Goal: Task Accomplishment & Management: Manage account settings

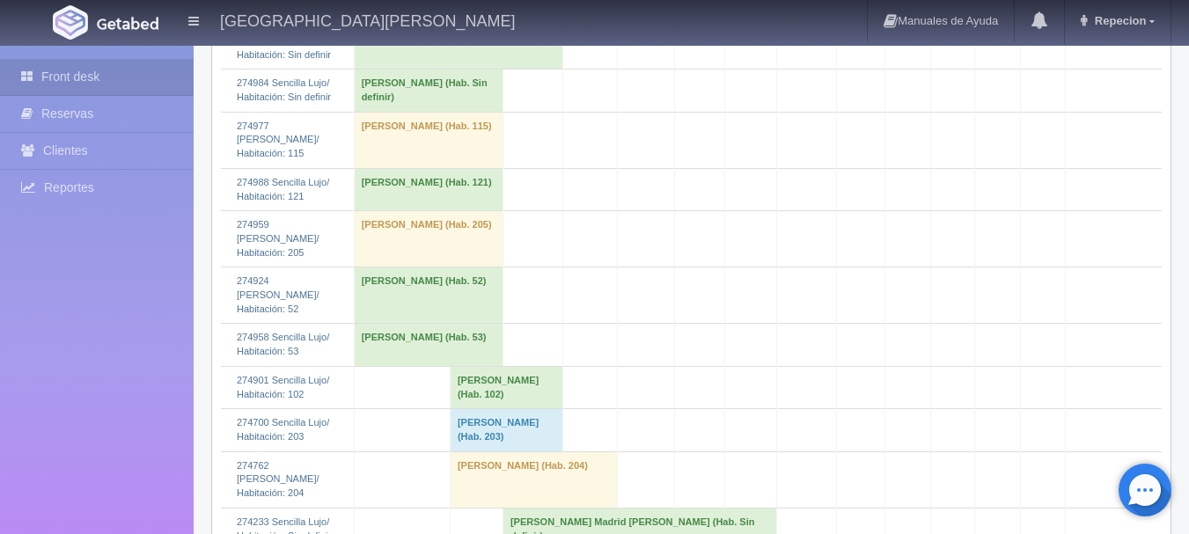
scroll to position [2025, 0]
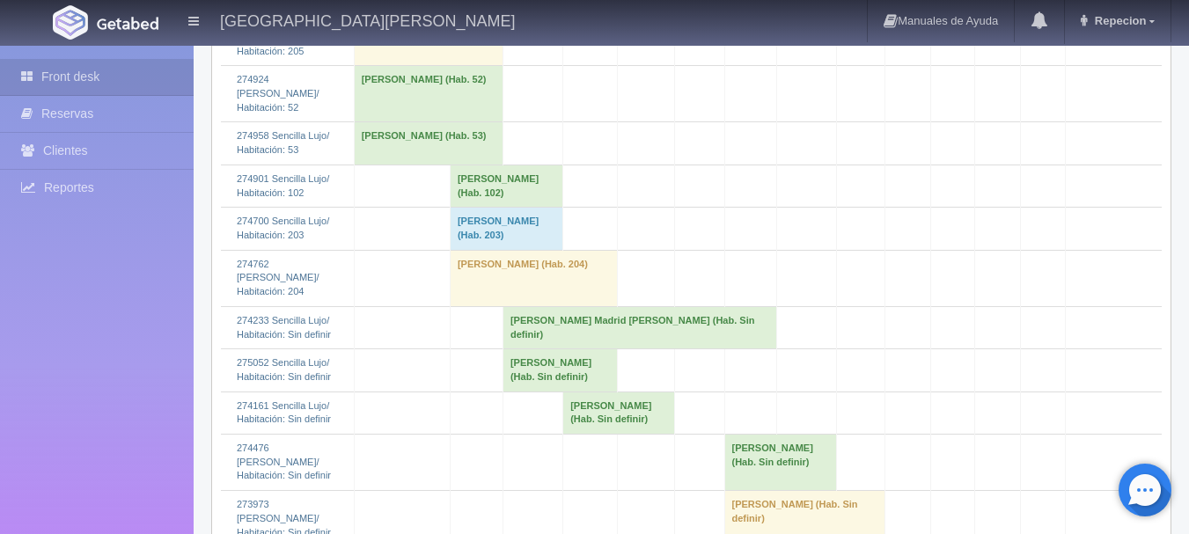
click at [563, 372] on td "[PERSON_NAME] (Hab. Sin definir)" at bounding box center [560, 371] width 114 height 42
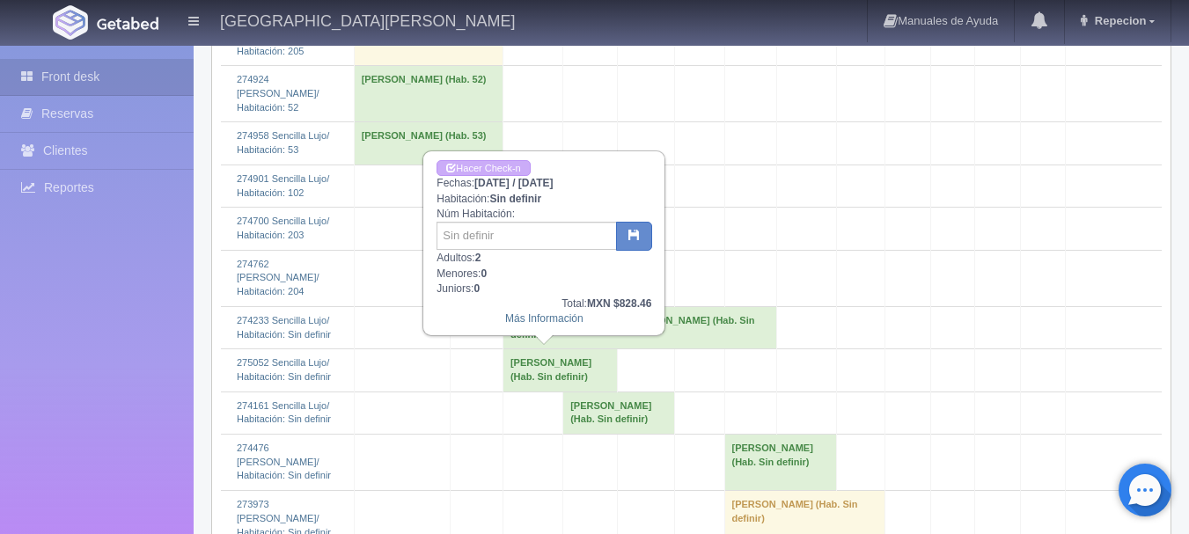
click at [563, 372] on td "[PERSON_NAME] (Hab. Sin definir)" at bounding box center [560, 371] width 114 height 42
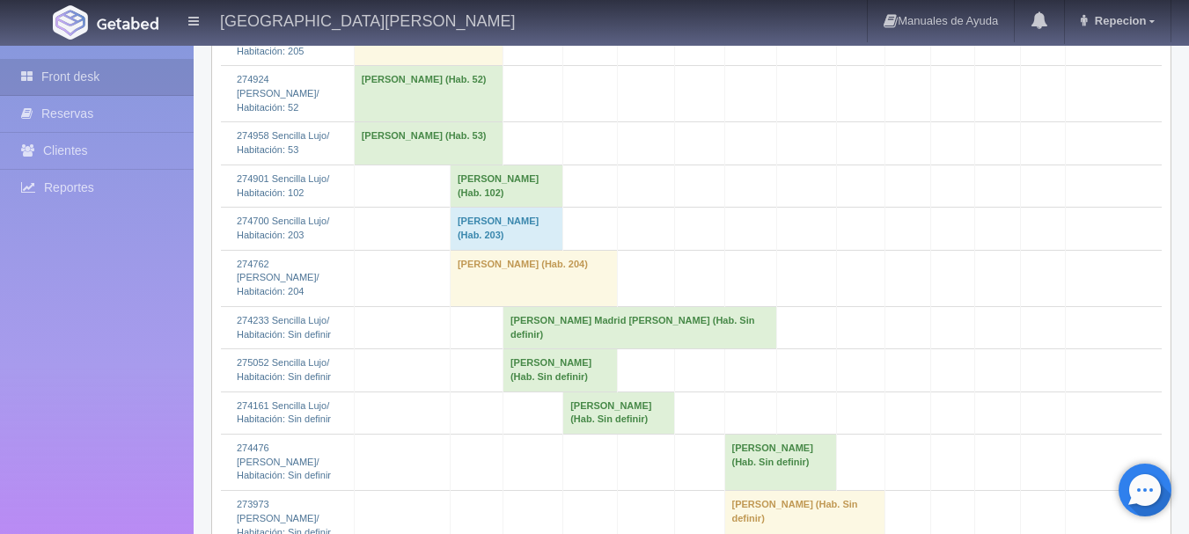
click at [621, 326] on td "Alma Alicia Madrid Morales (Hab. Sin definir)" at bounding box center [640, 327] width 274 height 42
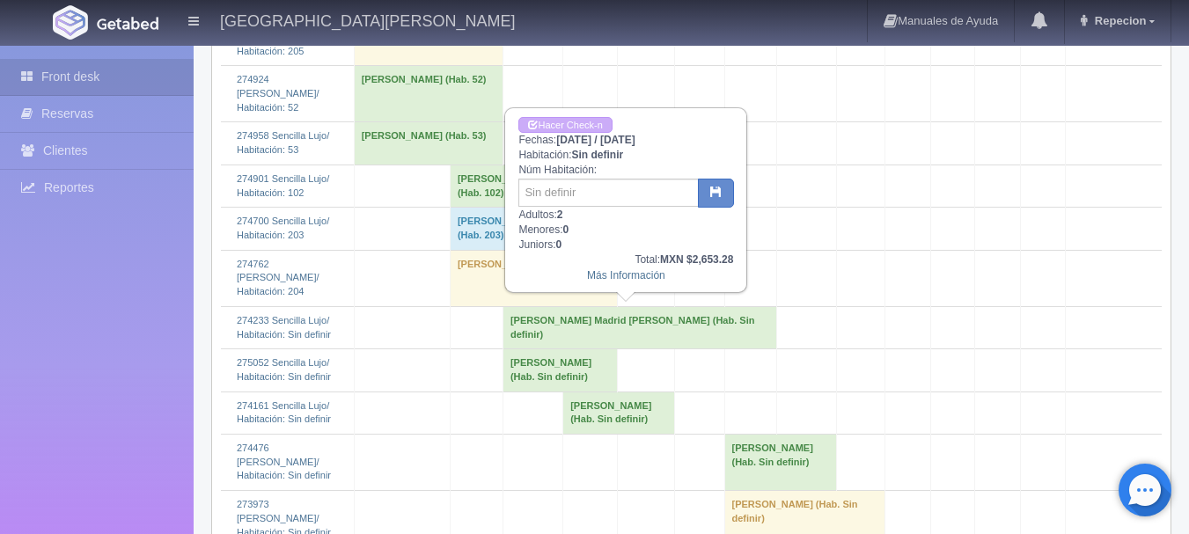
click at [621, 326] on td "Alma Alicia Madrid Morales (Hab. Sin definir)" at bounding box center [640, 327] width 274 height 42
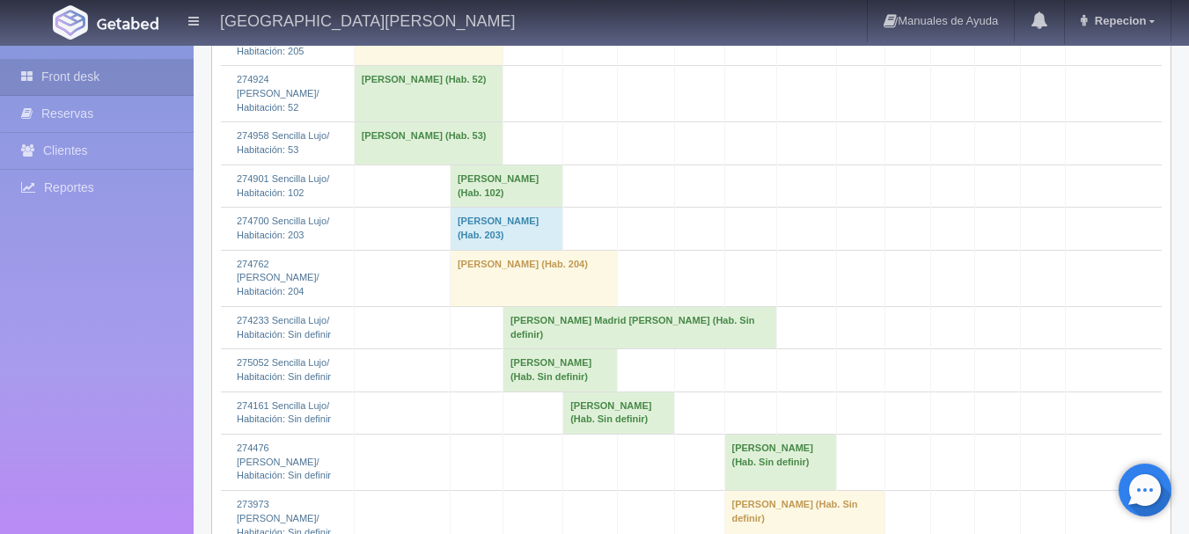
click at [556, 337] on td "Alma Alicia Madrid Morales (Hab. Sin definir)" at bounding box center [640, 327] width 274 height 42
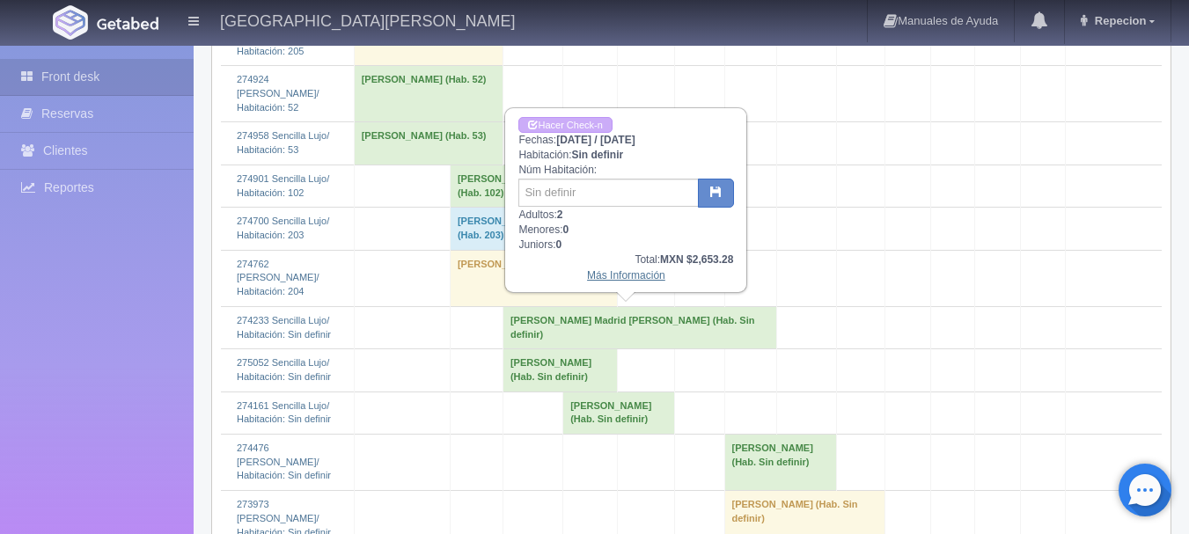
click at [594, 281] on link "Más Información" at bounding box center [626, 275] width 78 height 12
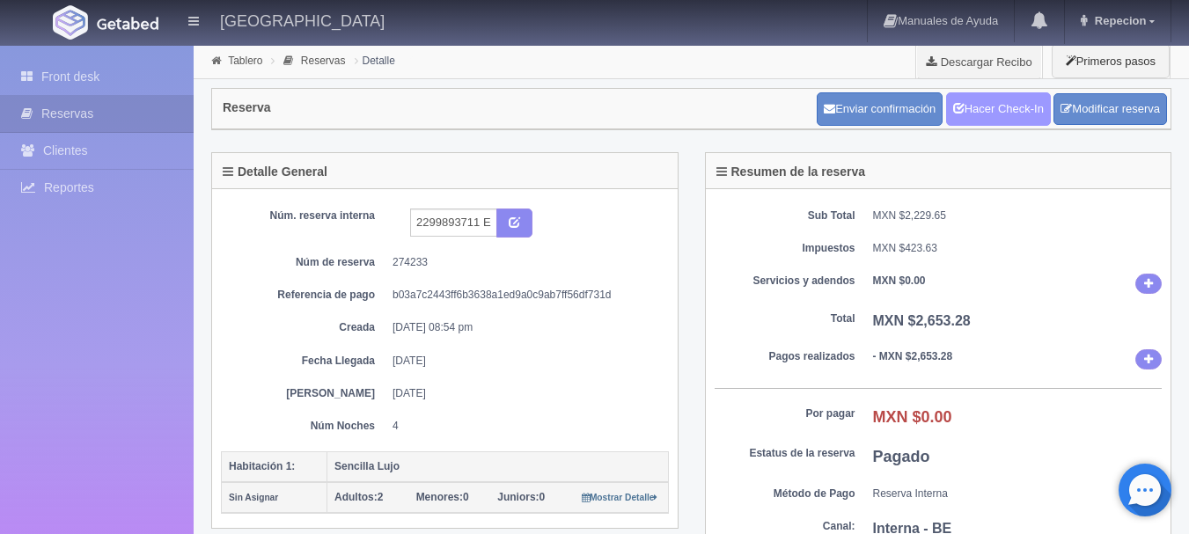
click at [1012, 114] on link "Hacer Check-In" at bounding box center [998, 108] width 105 height 33
click at [991, 95] on link "Hacer Check-In" at bounding box center [998, 108] width 105 height 33
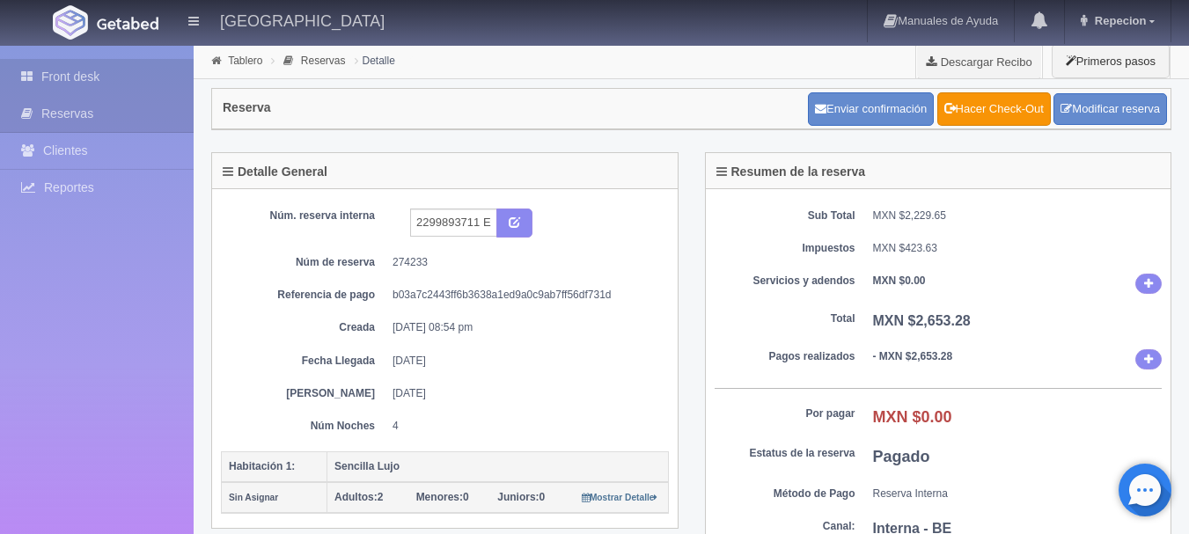
click at [77, 71] on link "Front desk" at bounding box center [97, 77] width 194 height 36
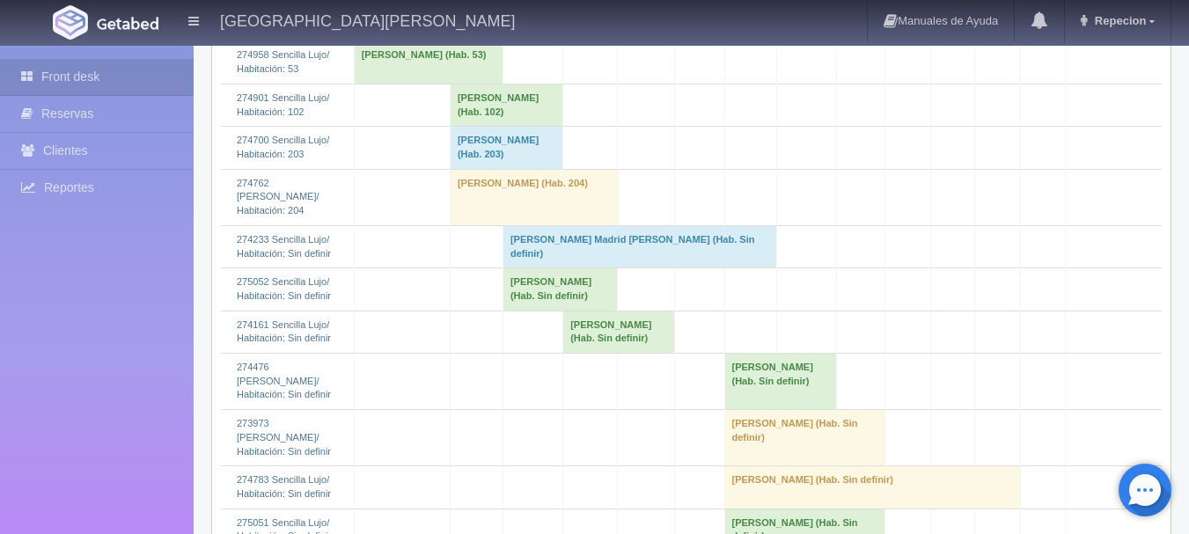
scroll to position [2113, 0]
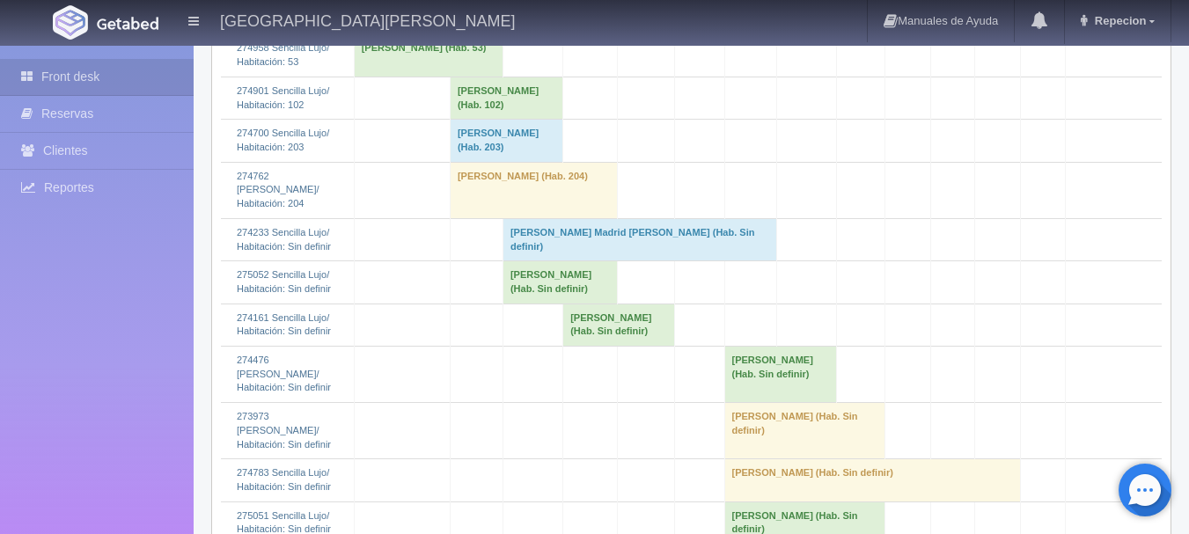
click at [556, 245] on td "Alma Alicia Madrid Morales (Hab. Sin definir)" at bounding box center [640, 239] width 274 height 42
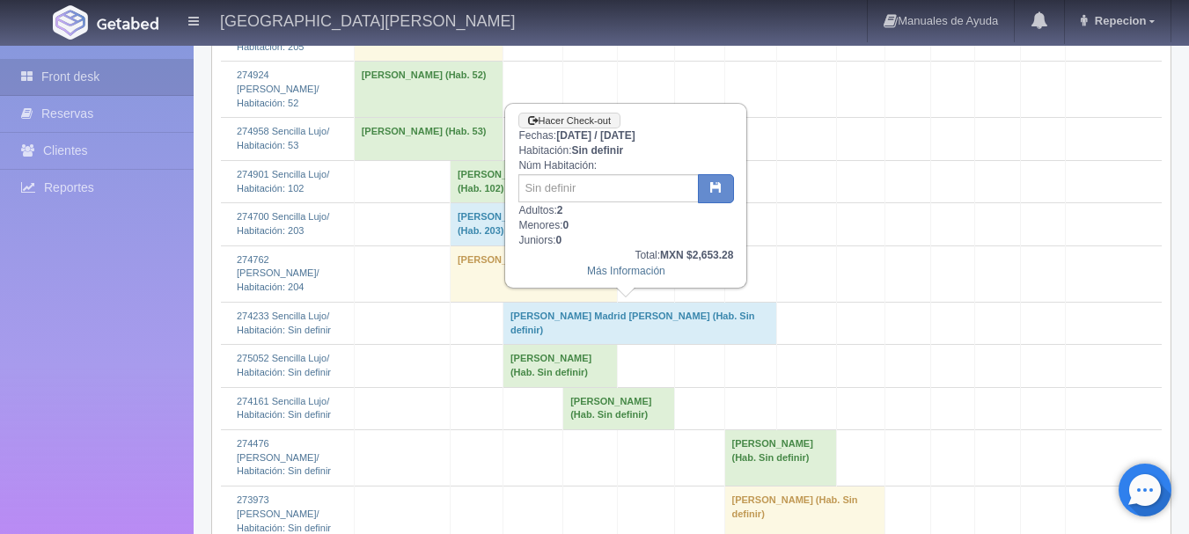
scroll to position [1937, 0]
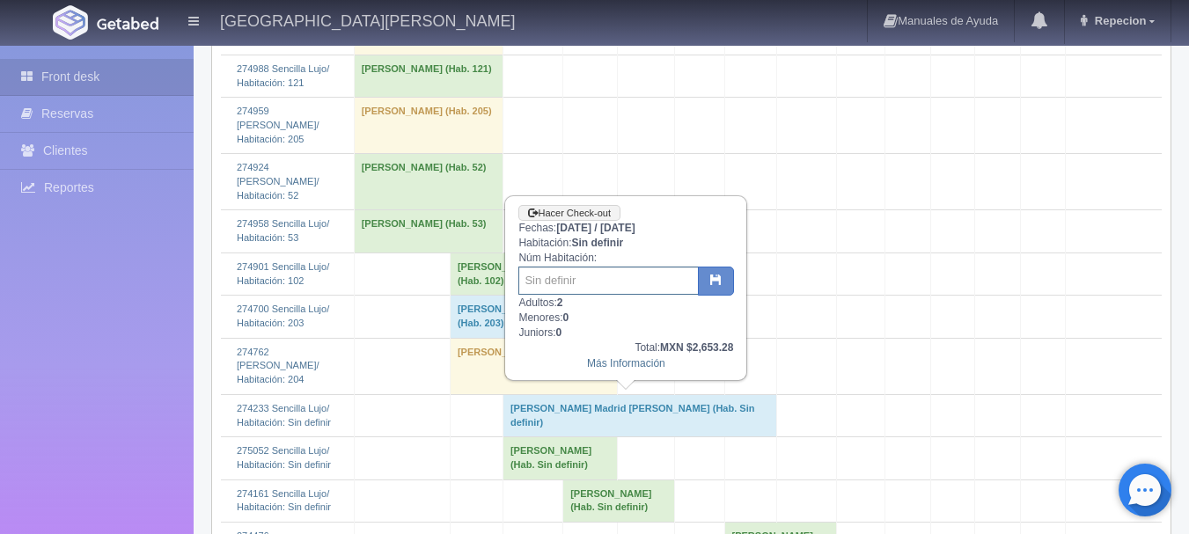
click at [575, 281] on input "text" at bounding box center [609, 281] width 180 height 28
type input "206"
click at [712, 280] on icon "button" at bounding box center [716, 279] width 11 height 11
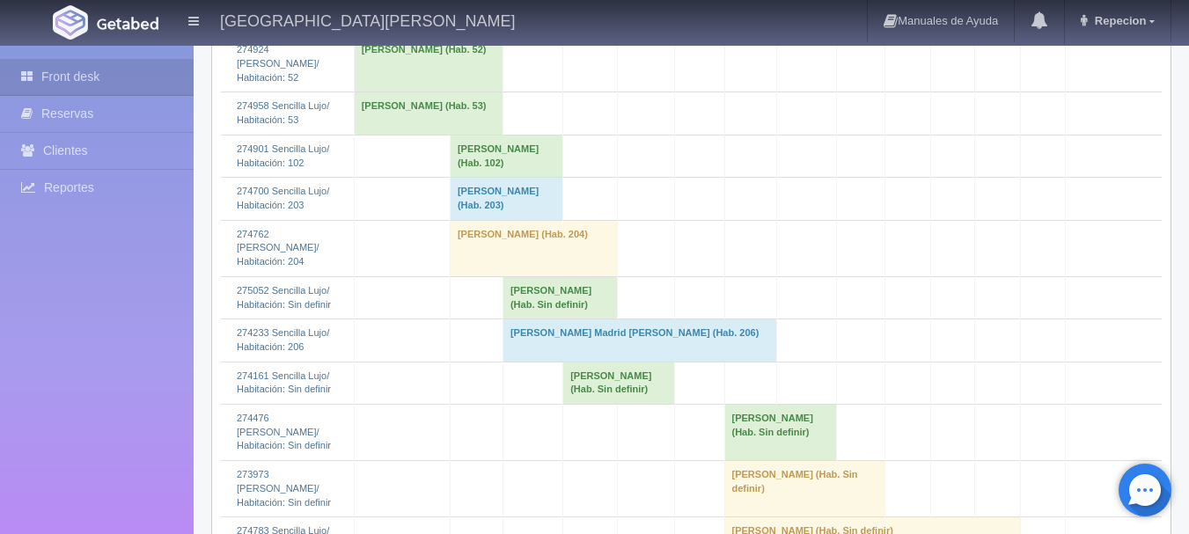
scroll to position [2025, 0]
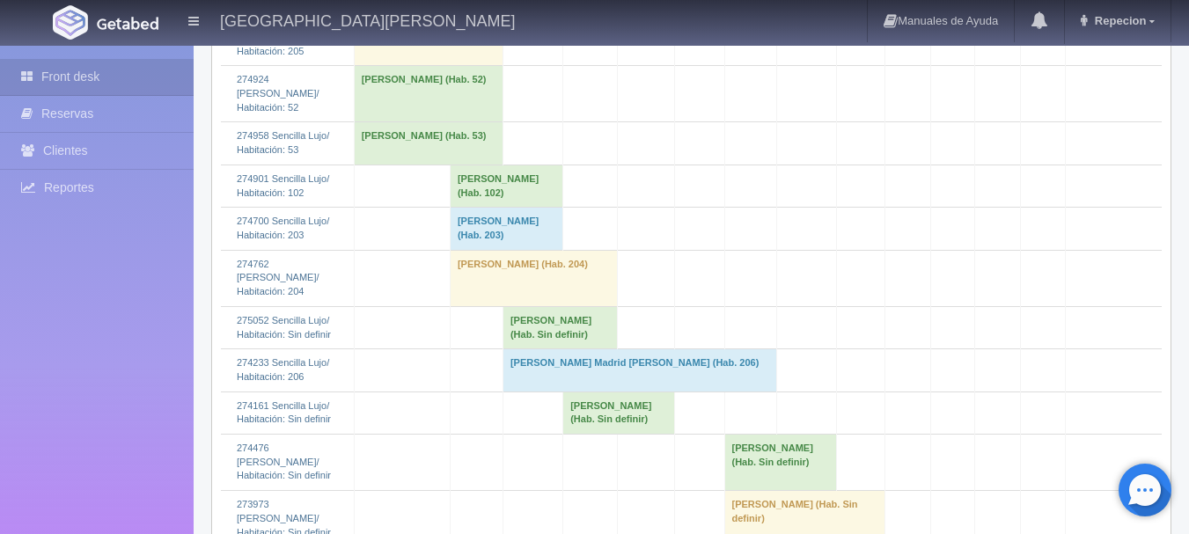
click at [485, 207] on td "[PERSON_NAME] (Hab. 102)" at bounding box center [506, 186] width 113 height 42
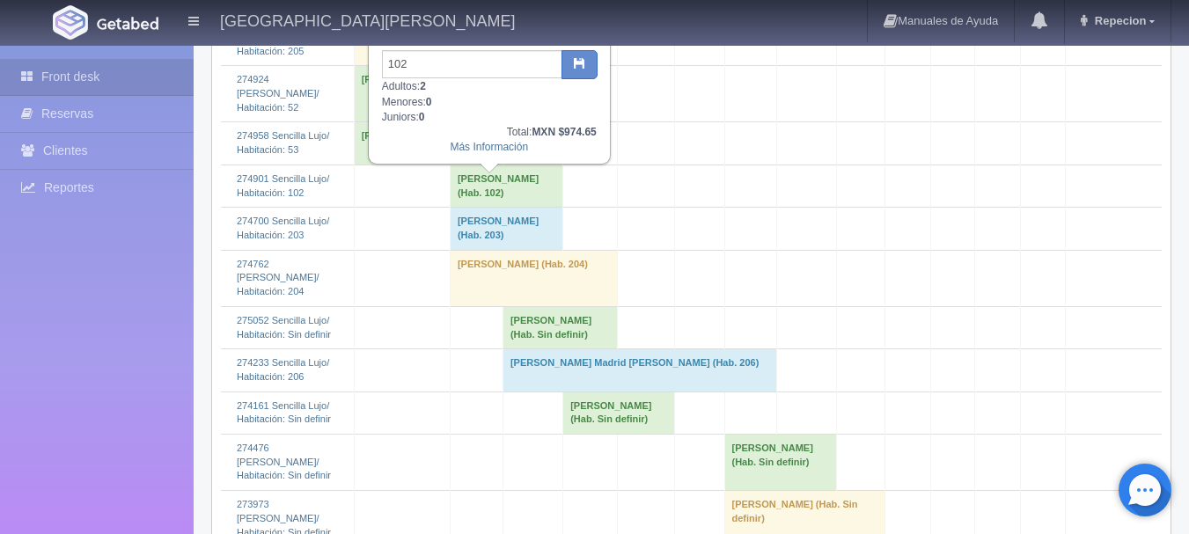
click at [485, 207] on td "[PERSON_NAME] (Hab. 102)" at bounding box center [506, 186] width 113 height 42
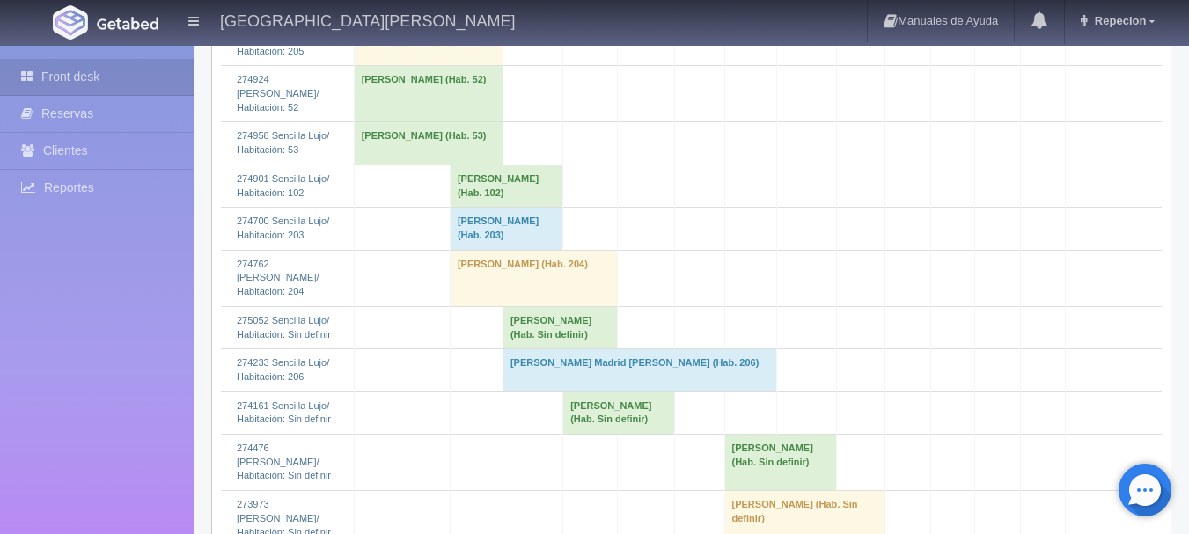
click at [541, 309] on td "[PERSON_NAME] (Hab. Sin definir)" at bounding box center [560, 327] width 114 height 42
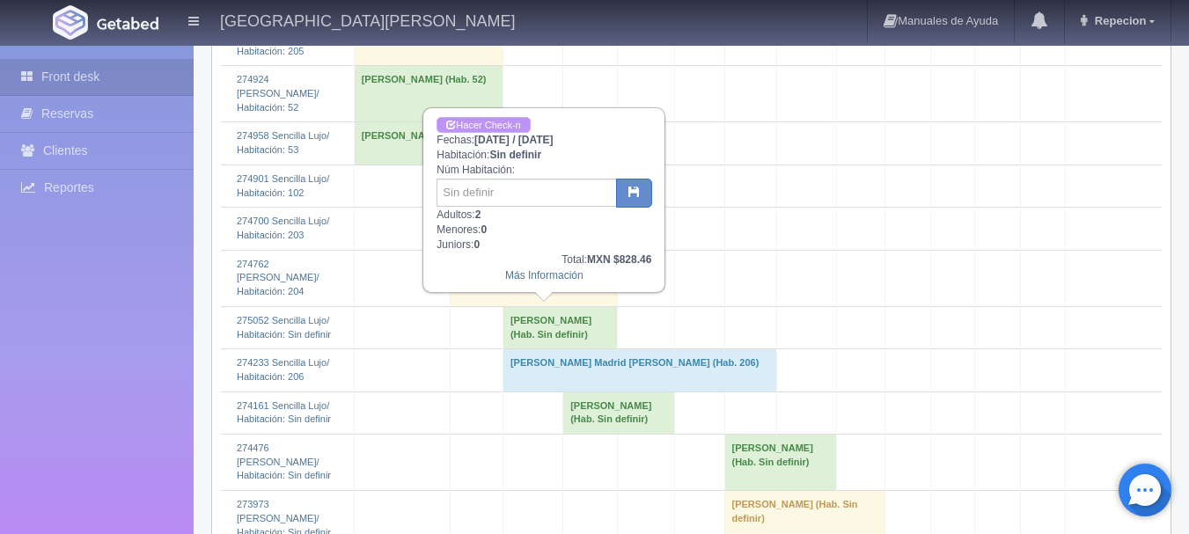
click at [513, 122] on link "Hacer Check-n" at bounding box center [483, 125] width 93 height 17
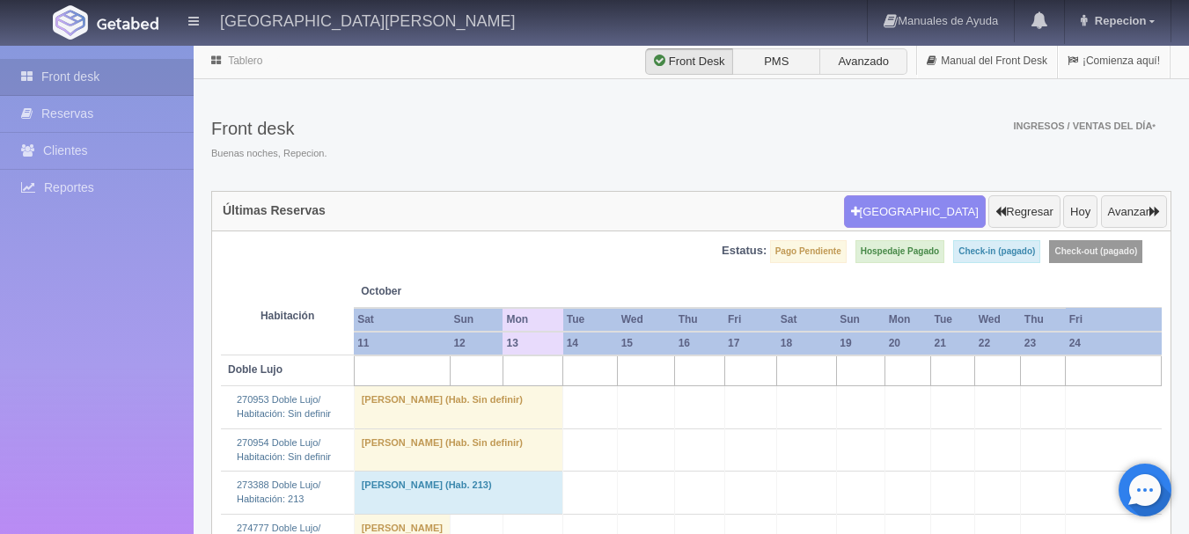
scroll to position [2025, 0]
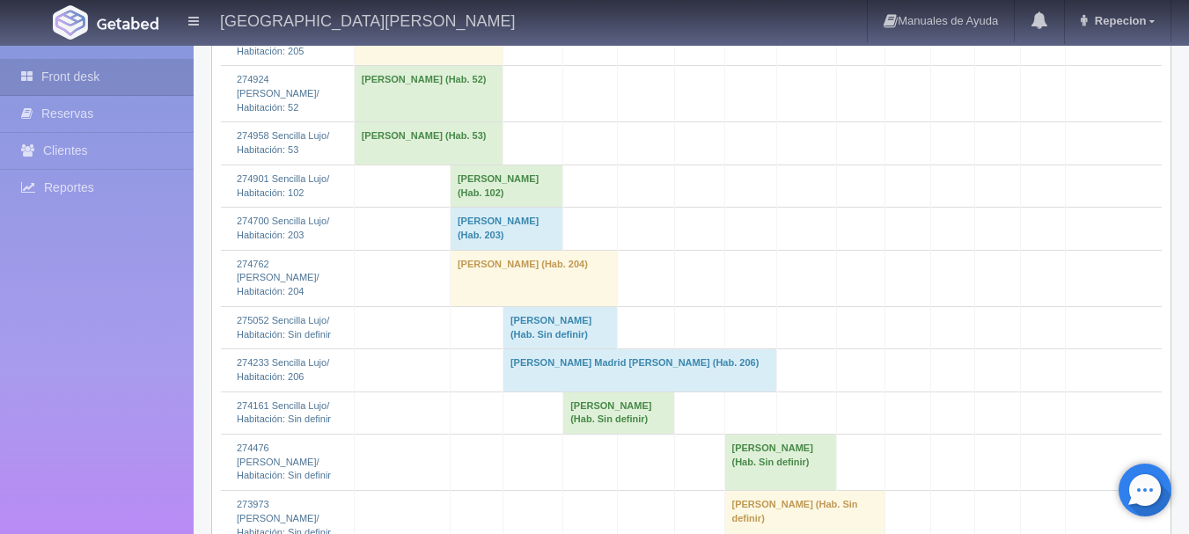
click at [535, 342] on td "david flores (Hab. Sin definir)" at bounding box center [560, 327] width 114 height 42
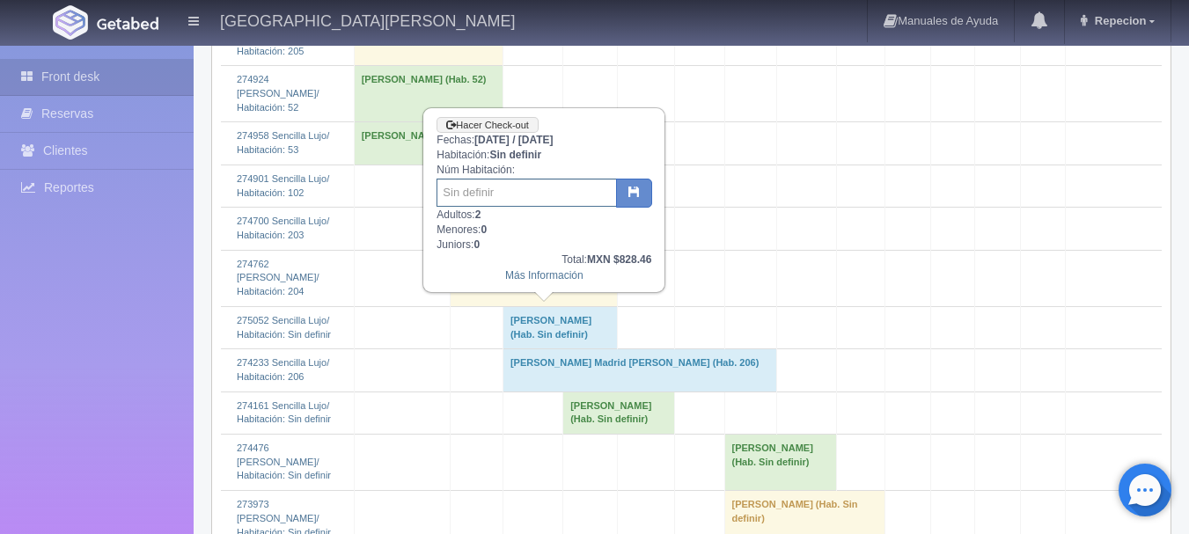
click at [508, 187] on input "text" at bounding box center [527, 193] width 180 height 28
type input "6"
click at [622, 186] on button "button" at bounding box center [634, 194] width 36 height 30
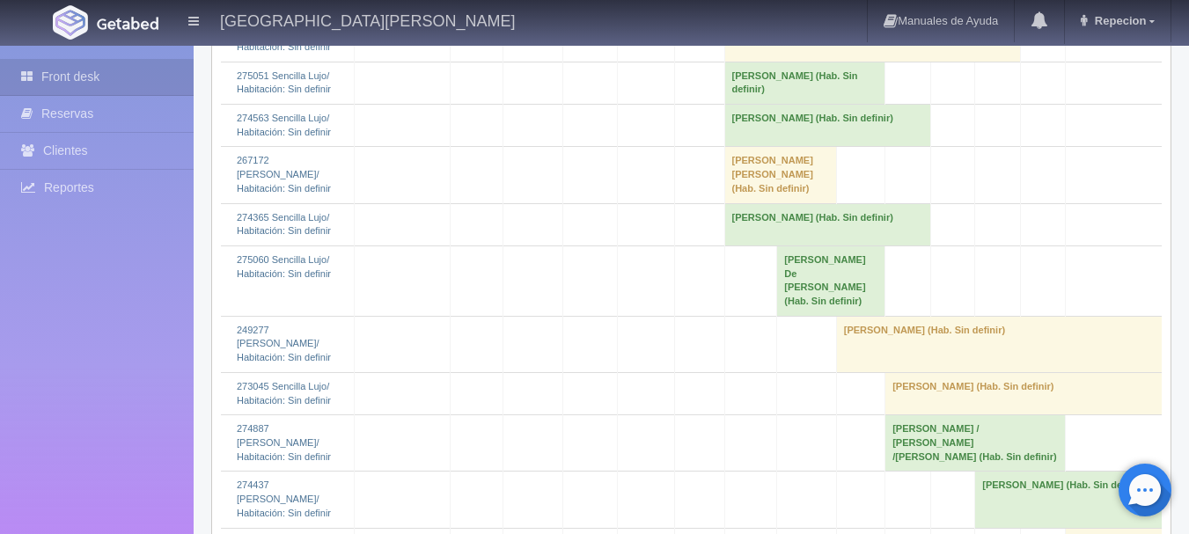
scroll to position [2964, 0]
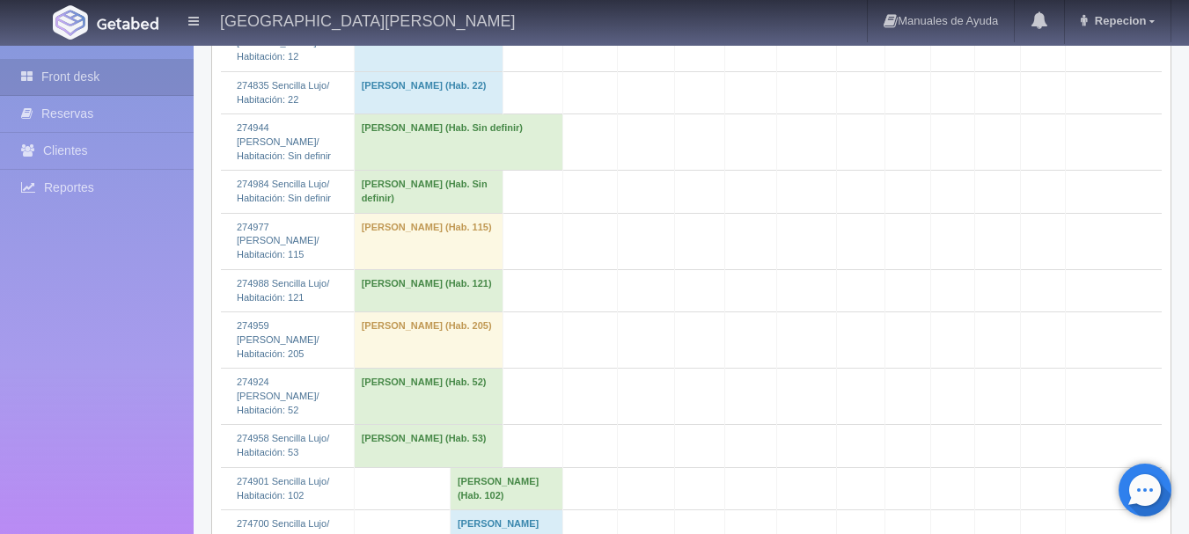
scroll to position [1937, 0]
